Goal: Navigation & Orientation: Find specific page/section

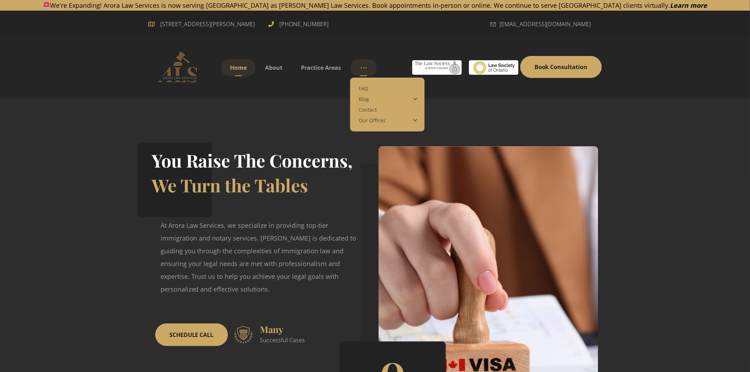
click at [367, 67] on icon "More links" at bounding box center [364, 68] width 6 height 6
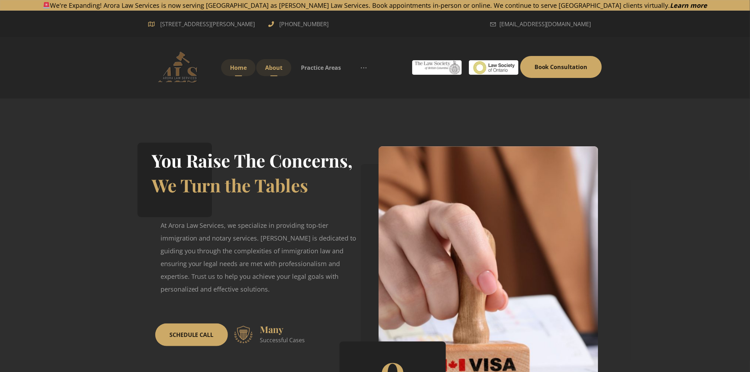
click at [275, 60] on link "About" at bounding box center [273, 67] width 35 height 17
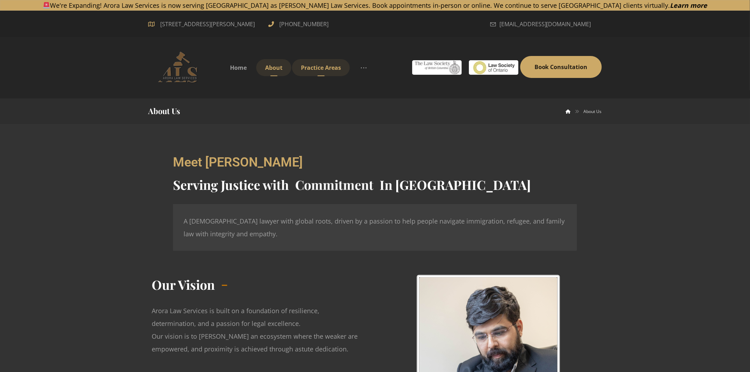
click at [327, 65] on span "Practice Areas" at bounding box center [321, 68] width 40 height 8
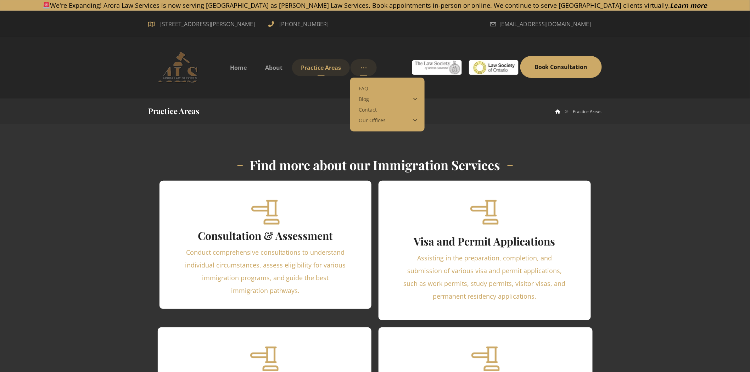
click at [371, 66] on link "More links" at bounding box center [364, 67] width 26 height 17
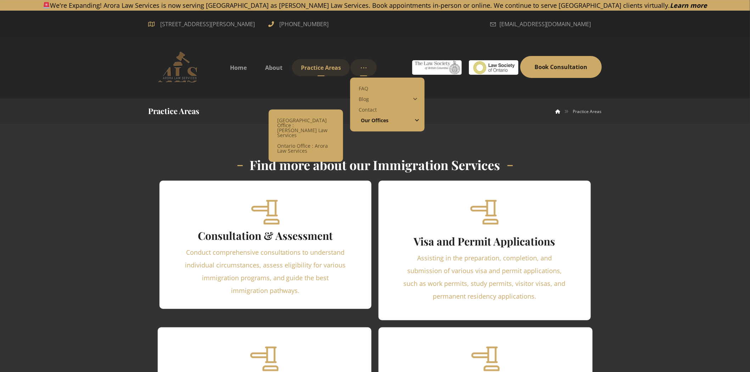
click at [388, 120] on span "Our Offices" at bounding box center [375, 120] width 28 height 7
click at [283, 130] on span "[GEOGRAPHIC_DATA] Office : [PERSON_NAME] Law Services" at bounding box center [305, 128] width 52 height 22
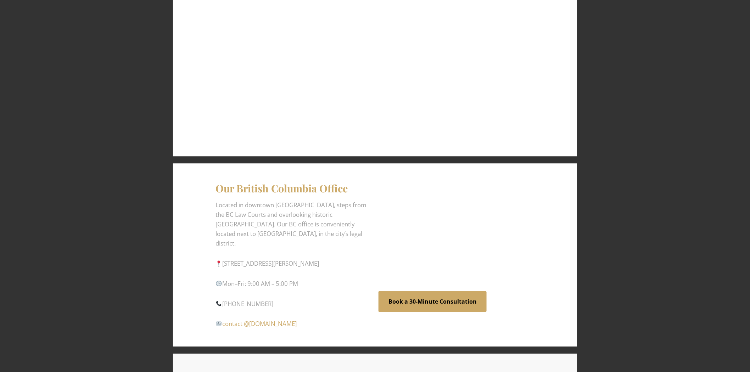
scroll to position [749, 0]
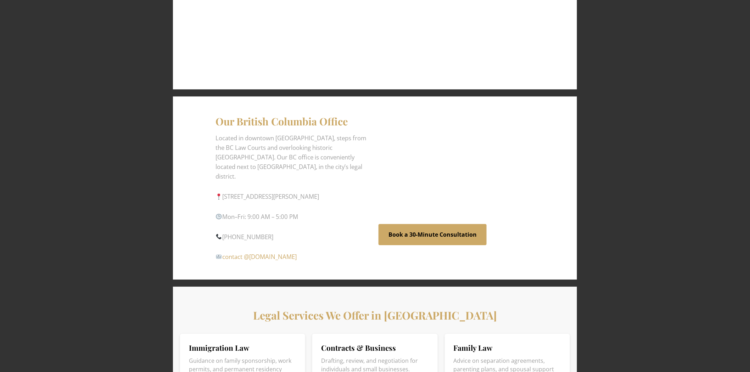
click at [218, 254] on img at bounding box center [219, 257] width 6 height 6
click at [161, 188] on div "Our British Columbia Office Located in downtown [GEOGRAPHIC_DATA], steps from t…" at bounding box center [375, 188] width 454 height 190
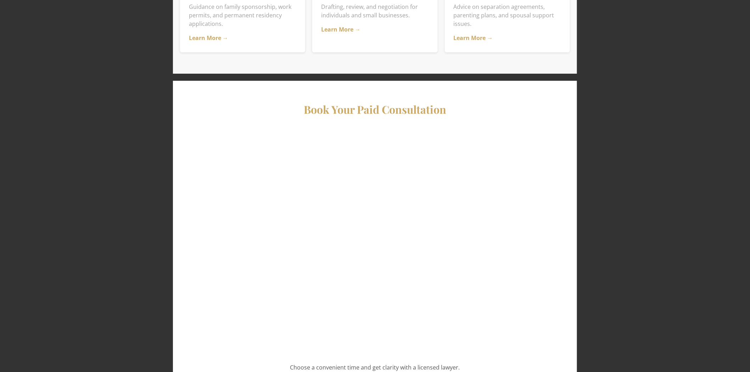
scroll to position [1103, 0]
